Goal: Information Seeking & Learning: Compare options

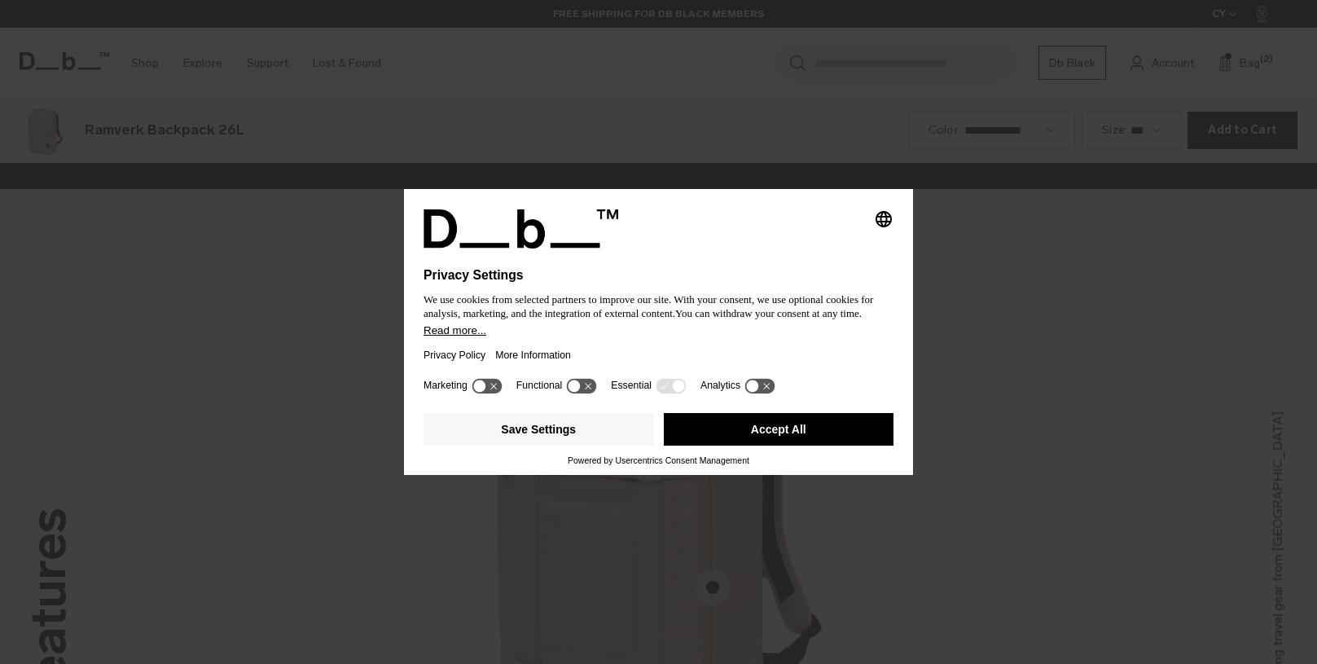
scroll to position [1936, 0]
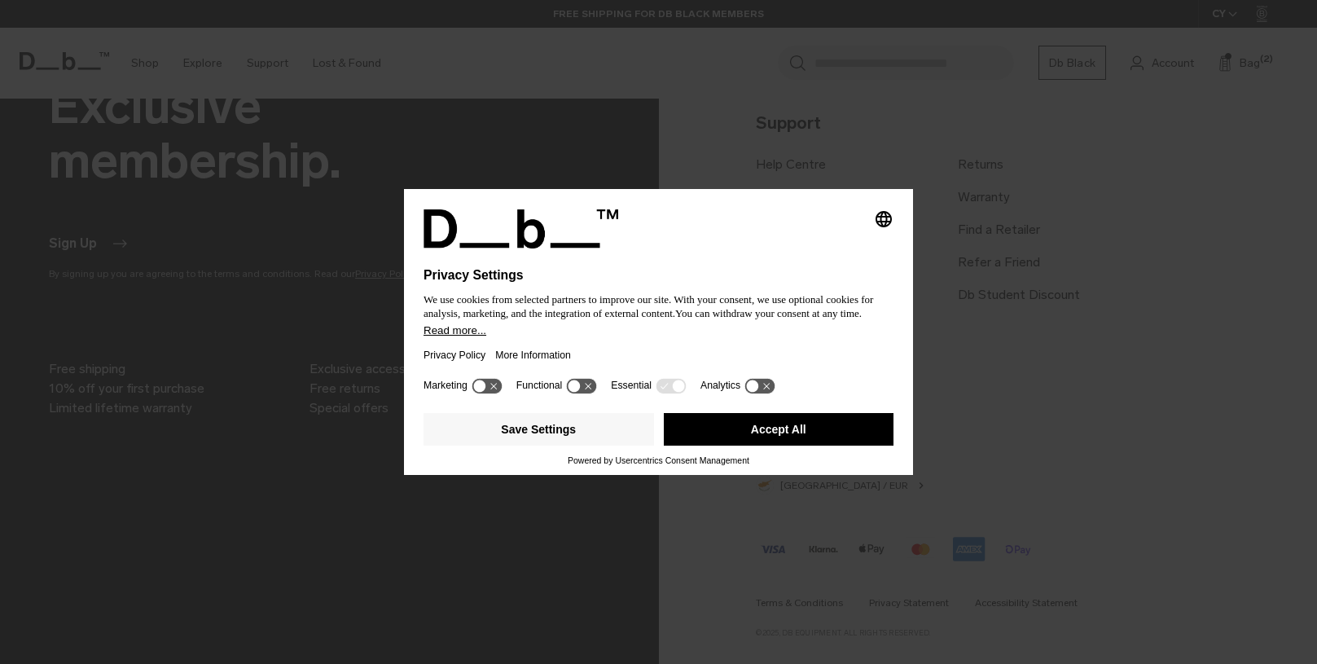
scroll to position [1432, 0]
